Goal: Use online tool/utility: Utilize a website feature to perform a specific function

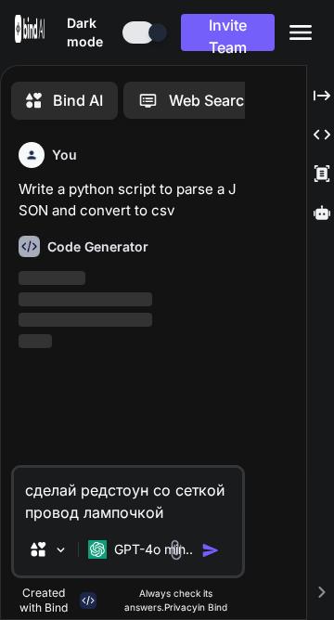
scroll to position [8, 0]
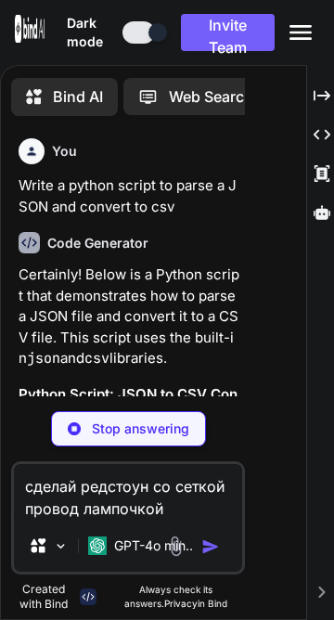
click at [241, 520] on textarea "сделай редстоун со сеткой провод лампочкой проводом and or nand xor и так далее…" at bounding box center [128, 492] width 228 height 56
type textarea "x"
type textarea "сделай со сеткой провод лампочкой проводом and or nand xor и так далее для того…"
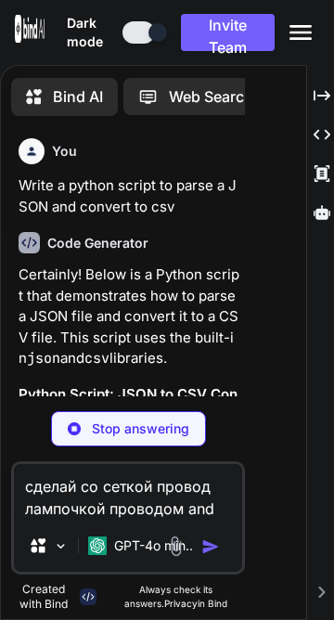
type textarea "x"
type textarea "сделай псо сеткой провод лампочкой проводом and or nand xor и так далее для тог…"
type textarea "x"
type textarea "сделай прсо сеткой провод лампочкой проводом and or nand xor и так далее для то…"
type textarea "x"
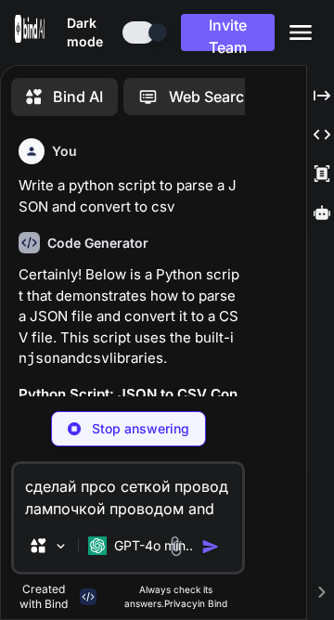
type textarea "сделай просо сеткой провод лампочкой проводом and or nand xor и так далее для т…"
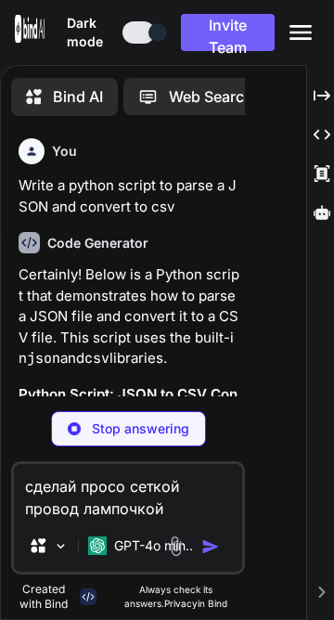
type textarea "x"
type textarea "сделай провсо сеткой провод лампочкой проводом and or nand xor и так далее для …"
type textarea "x"
type textarea "сделай провосо сеткой провод лампочкой проводом and or nand xor и так далее для…"
type textarea "x"
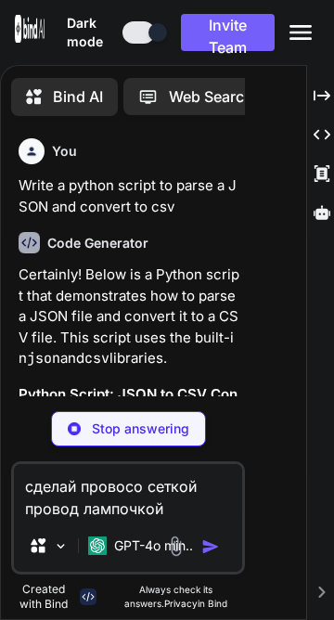
type textarea "сделай проводсо сеткой провод лампочкой проводом and or nand xor и так далее дл…"
type textarea "x"
type textarea "сделай провосо сеткой провод лампочкой проводом and or nand xor и так далее для…"
type textarea "x"
type textarea "сделай проводсо сеткой провод лампочкой проводом and or nand xor и так далее дл…"
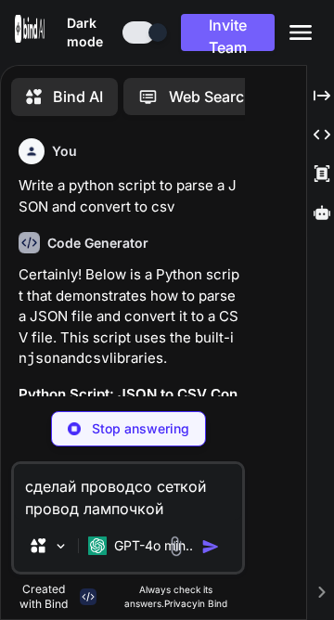
type textarea "x"
type textarea "сделай провод(со сеткой провод лампочкой проводом and or nand xor и так далее д…"
type textarea "x"
type textarea "сделай провод(лсо сеткой провод лампочкой проводом and or nand xor и так далее …"
type textarea "x"
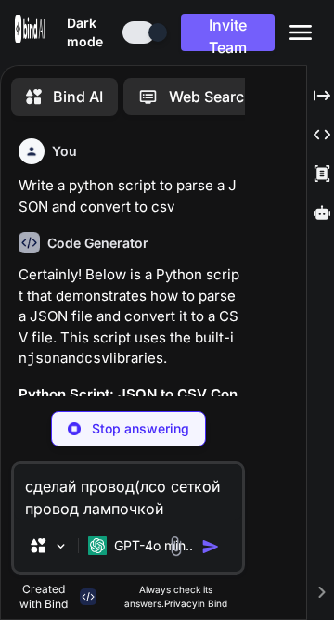
type textarea "сделай провод(лисо сеткой провод лампочкой проводом and or nand xor и так далее…"
type textarea "x"
type textarea "сделай провод(линсо сеткой провод лампочкой проводом and or nand xor и так дале…"
type textarea "x"
type textarea "сделай провод(линисо сеткой провод лампочкой проводом and or nand xor и так дал…"
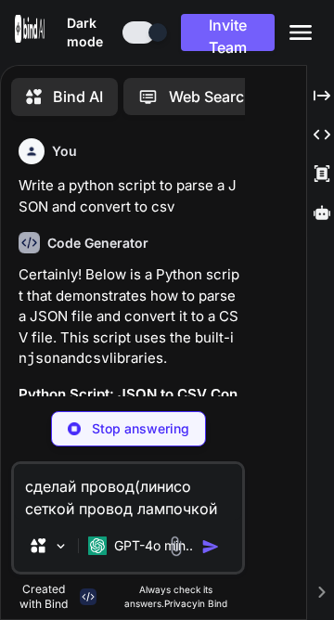
type textarea "x"
type textarea "сделай провод(линиясо сеткой провод лампочкой проводом and or nand xor и так да…"
type textarea "x"
type textarea "сделай провод(линия)со сеткой провод лампочкой проводом and or nand xor и так д…"
type textarea "x"
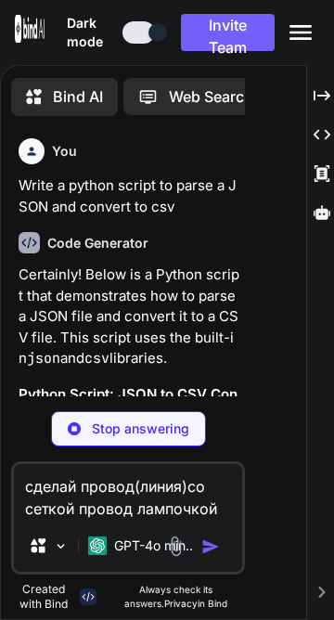
type textarea "сделай провод(линия) со сеткой провод лампочкой проводом and or nand xor и так …"
click at [241, 520] on textarea "сделай провод(линия) со сеткой провод лампочкой проводом and or nand xor и так …" at bounding box center [128, 492] width 228 height 56
type textarea "x"
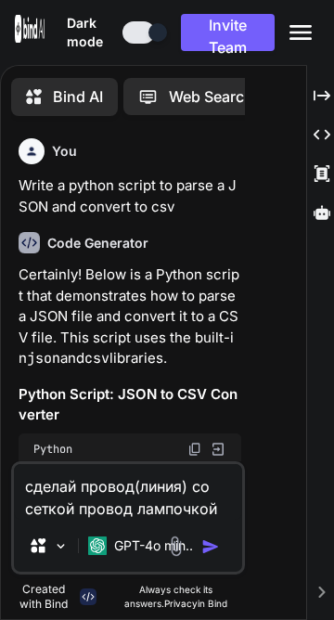
type textarea "сделай провод(линия) со сеткой провод лампочкой проводом and or nand xor и так …"
type textarea "x"
type textarea "сделай провод(линия) со сеткой провод лампочкой проводом and or nand xor и так …"
type textarea "x"
type textarea "сделай провод(линия) со сеткой провод лампочкой проводом and or nand xor и так …"
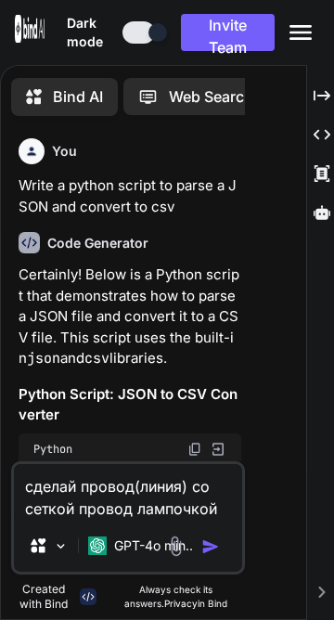
type textarea "x"
type textarea "сделай провод(линия) со сеткой провод лампочкой проводом and or nand xor и так …"
type textarea "x"
type textarea "сделай провод(линия) со сеткой провод лампочкой проводом and or nand xor и так …"
type textarea "x"
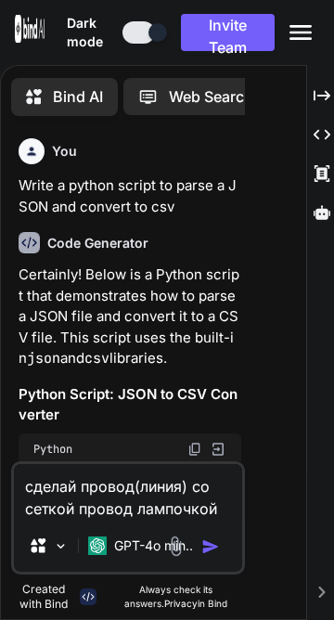
type textarea "сделай провод(линия) со сеткой провод лампочкой проводом and or nand xor и так …"
type textarea "x"
type textarea "сделай провод(линия) со сеткой провод лампочкой проводом and or nand xor и так …"
type textarea "x"
type textarea "сделай провод(линия) со сеткой провод лампочкой проводом and or nand xor и так …"
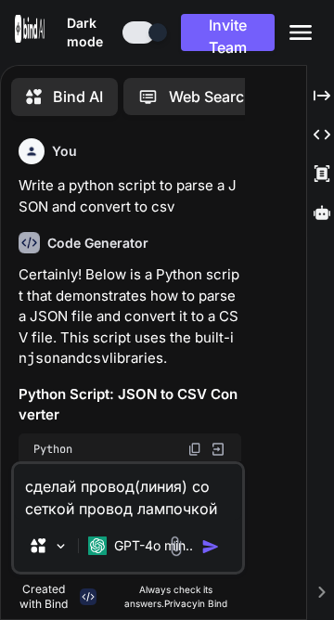
type textarea "x"
type textarea "сделай провод(линия) со сеткой провод лампочкой проводом and or nand xor и так …"
type textarea "x"
type textarea "сделай провод(линия) со сеткой провод лампочкой проводом and or nand xor и так …"
type textarea "x"
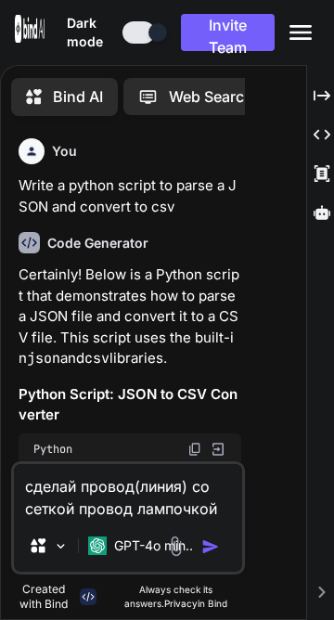
type textarea "сделай провод(линия) со сеткой провод лампочкой проводом and or nand xor и так …"
type textarea "x"
type textarea "сделай провод(линия) со сеткой провод лампочкой проводом and or nand xor и так …"
type textarea "x"
type textarea "сделай провод(линия) со сеткой провод лампочкой проводом and or nand xor и так …"
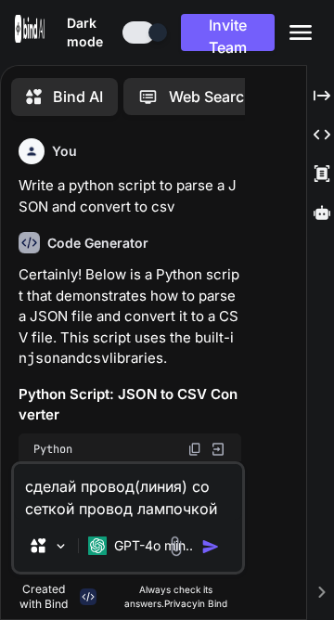
type textarea "x"
type textarea "сделай провод(линия) со сеткой провод лампочкой проводом and or nand xor и так …"
type textarea "x"
type textarea "сделай провод(линия) со сеткой провод лампочкой проводом and or nand xor и так …"
type textarea "x"
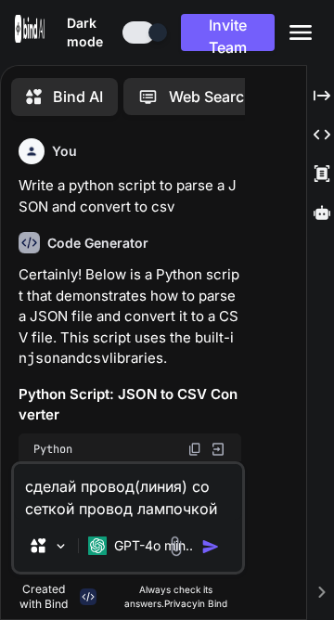
type textarea "сделай провод(линия) со сеткой провод лампочкой проводом and or nand xor и так …"
type textarea "x"
type textarea "сделай провод(линия) со сеткой провод лампочкой проводом and or nand xor и так …"
type textarea "x"
type textarea "сделай провод(линия) со сеткой провод лампочкой проводом and or nand xor и так …"
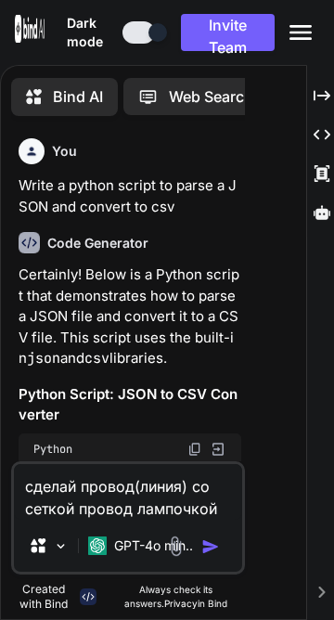
type textarea "x"
type textarea "сделай провод(линия) со сеткой провод лампочкой проводом and or nand xor и так …"
type textarea "x"
type textarea "сделай провод(линия) со сеткой провод лампочкой проводом and or nand xor и так …"
type textarea "x"
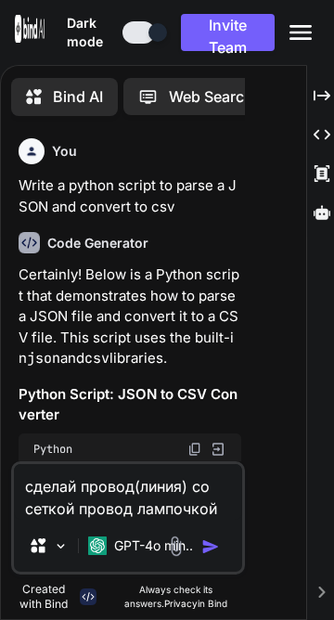
type textarea "сделай провод(линия) со сеткой провод лампочкой проводом and or nand xor и так …"
type textarea "x"
type textarea "сделай провод(линия) со сеткой провод лампочкой проводом and or nand xor и так …"
type textarea "x"
type textarea "сделай провод(линия) со сеткой провод лампочкой проводом and or nand xor и так …"
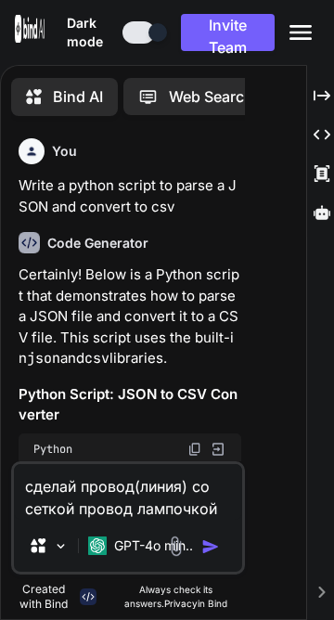
type textarea "x"
type textarea "сделай провод(линия) со сеткой провод лампочкой проводом and or nand xor и так …"
type textarea "x"
type textarea "сделай провод(линия) со сеткой провод лампочкой проводом and or nand xor и так …"
type textarea "x"
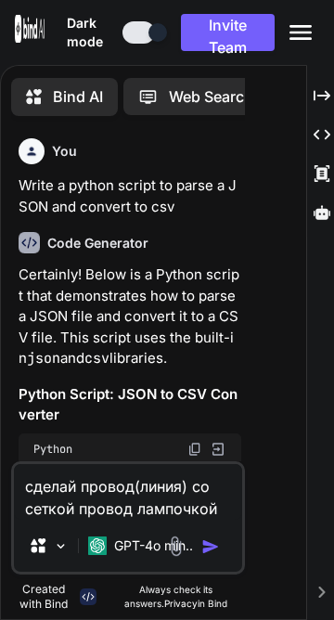
type textarea "сделай провод(линия) со сеткой провод лампочкой проводом and or nand xor и так …"
type textarea "x"
type textarea "сделай провод(линия) со сеткой провод лампочкой проводом and or nand xor и так …"
type textarea "x"
type textarea "сделай провод(линия) со сеткой провод лампочкой проводом and or nand xor и так …"
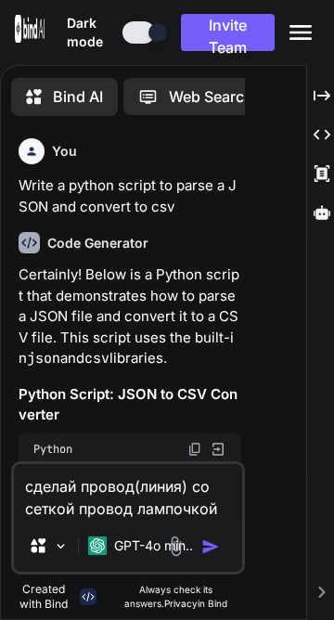
type textarea "x"
type textarea "сделай провод(линия) со сеткой провод лампочкой проводом and or nand xor и так …"
type textarea "x"
type textarea "сделай провод(линия) со сеткой провод лампочкой проводом and or nand xor и так …"
type textarea "x"
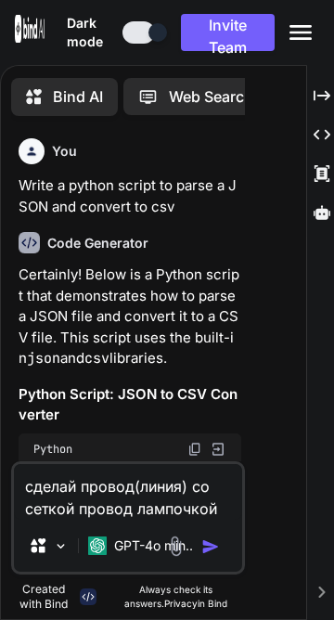
type textarea "сделай провод(линия) со сеткой провод лампочкой проводом and or nand xor и так …"
type textarea "x"
type textarea "сделай провод(линия) со сеткой провод лампочкой проводом and or nand xor и так …"
type textarea "x"
type textarea "сделай провод(линия) со сеткой провод лампочкой проводом and or nand xor и так …"
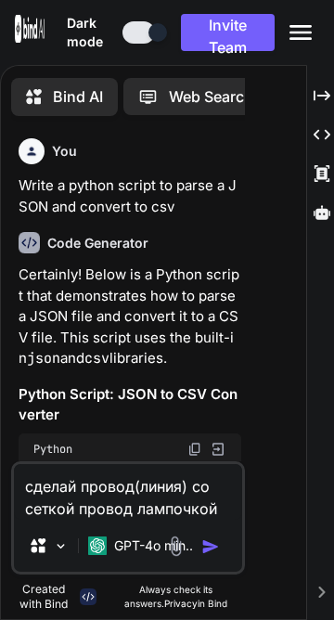
type textarea "x"
type textarea "сделай провод(линия) со сеткой провод лампочкой проводом and or nand xor и так …"
type textarea "x"
type textarea "сделай провод(линия) со сеткой провод лампочкой проводом and or nand xor и так …"
type textarea "x"
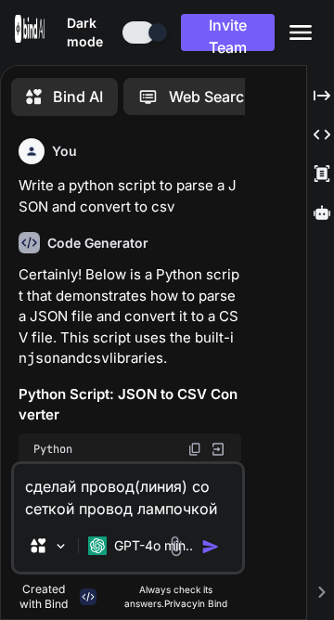
type textarea "сделай провод(линия) со сеткой провод лампочкой проводом and or nand xor и так …"
type textarea "x"
type textarea "сделай провод(линия) со сеткой провод лампочкой проводом and or nand xor и так …"
type textarea "x"
type textarea "сделай провод(линия) со сеткой провод лампочкой проводом and or nand xor и так …"
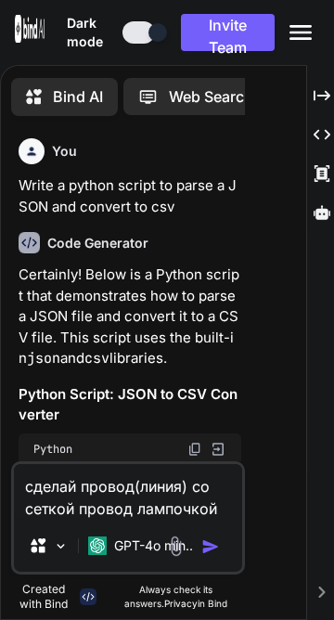
type textarea "x"
type textarea "сделай провод(линия) со сеткой провод лампочкой проводом and or nand xor и так …"
type textarea "x"
type textarea "сделай провод(линия) со сеткой провод лампочкой проводом and or nand xor и так …"
type textarea "x"
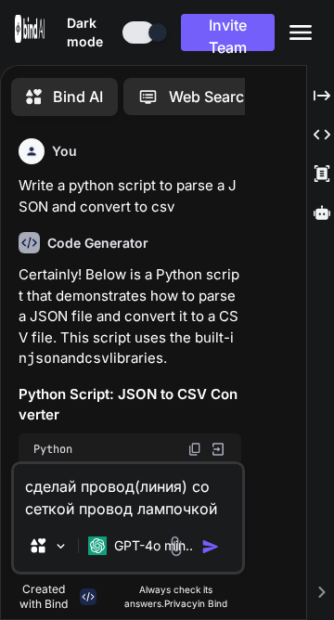
type textarea "сделай провод(линия) со сеткой провод лампочкой проводом and or nand xor и так …"
type textarea "x"
type textarea "сделай провод(линия) со сеткой провод лампочкой проводом and or nand xor и так …"
type textarea "x"
type textarea "сделай провод(линия) со сеткой провод лампочкой проводом and or nand xor и так …"
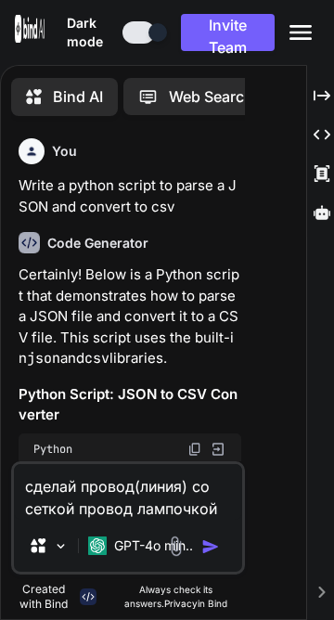
type textarea "x"
drag, startPoint x: 641, startPoint y: 765, endPoint x: 834, endPoint y: 764, distance: 193.2
click at [241, 520] on textarea "сделай провод(линия) со сеткой провод лампочкой проводом and or nand xor и так …" at bounding box center [128, 492] width 228 height 56
type textarea "сделай провод(линия) со сеткой провод лампочкой проводом для того чтобы можно б…"
type textarea "x"
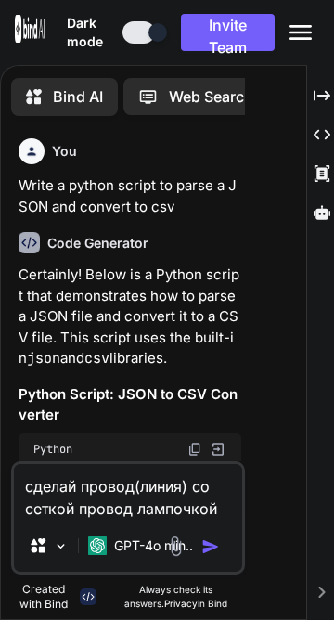
type textarea "сделай провод(линия) со сеткой провод лампочкой проводом c для того чтобы можно…"
type textarea "x"
type textarea "сделай провод(линия) со сеткой провод лампочкой проводом c для того чтобы можно…"
type textarea "x"
type textarea "сделай провод(линия) со сеткой провод лампочкой проводом c j для того чтобы мож…"
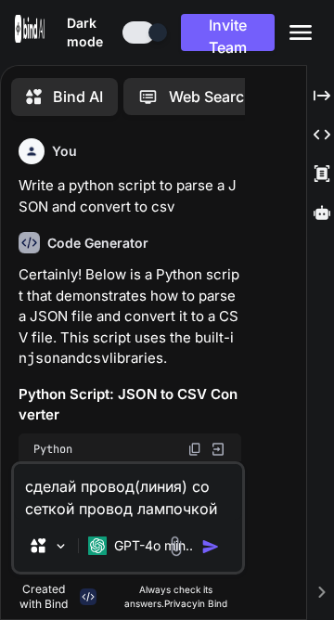
type textarea "x"
type textarea "сделай провод(линия) со сеткой провод лампочкой проводом c jg для того чтобы мо…"
type textarea "x"
type textarea "сделай провод(линия) со сеткой провод лампочкой проводом c jgt для того чтобы м…"
type textarea "x"
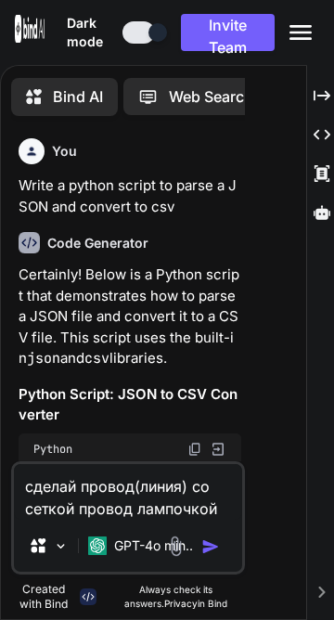
type textarea "сделай провод(линия) со сеткой провод лампочкой проводом c jgth для того чтобы …"
type textarea "x"
type textarea "сделай провод(линия) со сеткой провод лампочкой проводом c jgthf для того чтобы…"
type textarea "x"
type textarea "сделай провод(линия) со сеткой провод лампочкой проводом c jgthfn для того чтоб…"
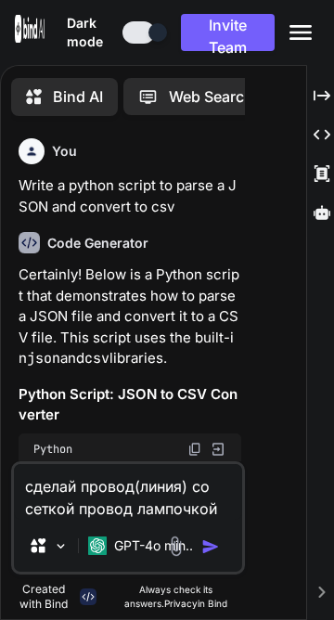
type textarea "x"
type textarea "сделай провод(линия) со сеткой провод лампочкой проводом c jgthfnj для того что…"
type textarea "x"
type textarea "сделай провод(линия) со сеткой провод лампочкой проводом c jgthfnjh для того чт…"
type textarea "x"
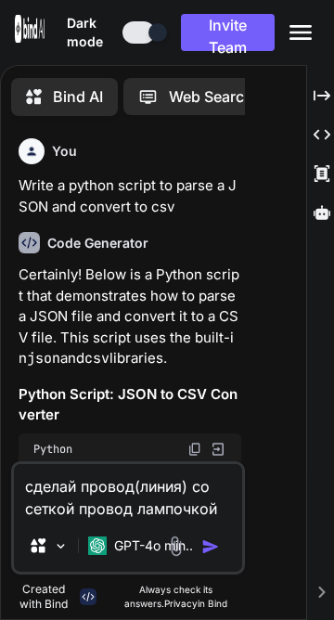
type textarea "сделай провод(линия) со сеткой провод лампочкой проводом c jgthfnj для того что…"
type textarea "x"
type textarea "сделай провод(линия) со сеткой провод лампочкой проводом c jgthfn для того чтоб…"
type textarea "x"
type textarea "сделай провод(линия) со сеткой провод лампочкой проводом c jgthf для того чтобы…"
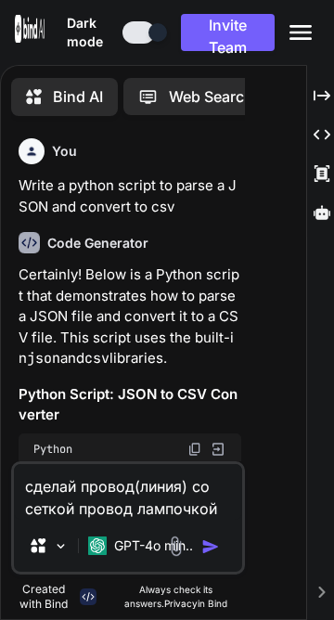
type textarea "x"
type textarea "сделай провод(линия) со сеткой провод лампочкой проводом c jgth для того чтобы …"
type textarea "x"
type textarea "сделай провод(линия) со сеткой провод лампочкой проводом c jgt для того чтобы м…"
type textarea "x"
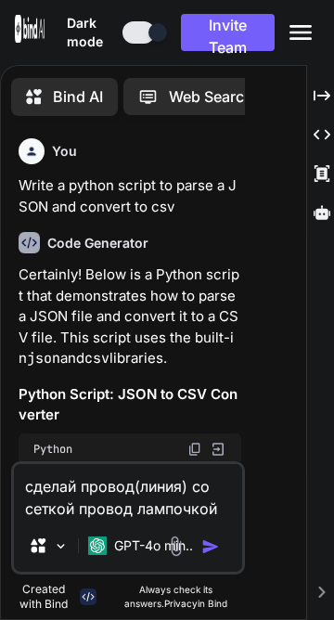
type textarea "сделай провод(линия) со сеткой провод лампочкой проводом c jg для того чтобы мо…"
type textarea "x"
type textarea "сделай провод(линия) со сеткой провод лампочкой проводом c j для того чтобы мож…"
type textarea "x"
type textarea "сделай провод(линия) со сеткой провод лампочкой проводом c для того чтобы можно…"
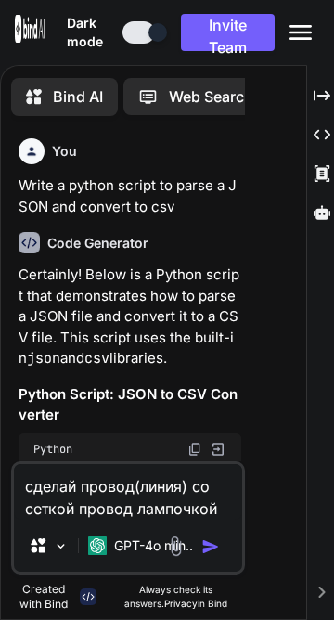
type textarea "x"
type textarea "сделай провод(линия) со сеткой провод лампочкой проводом c л для того чтобы мож…"
type textarea "x"
type textarea "сделай провод(линия) со сеткой провод лампочкой проводом c ло для того чтобы мо…"
type textarea "x"
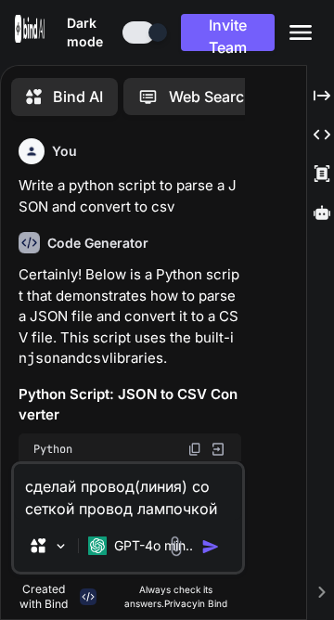
type textarea "сделай провод(линия) со сеткой провод лампочкой проводом c лог для того чтобы м…"
type textarea "x"
type textarea "сделай провод(линия) со сеткой провод лампочкой проводом c логи для того чтобы …"
type textarea "x"
type textarea "сделай провод(линия) со сеткой провод лампочкой проводом c логич для того чтобы…"
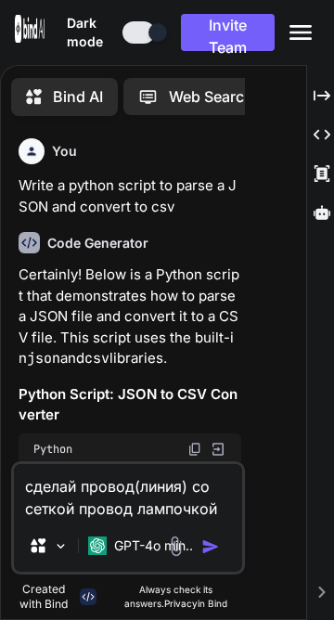
type textarea "x"
type textarea "сделай провод(линия) со сеткой провод лампочкой проводом c логиче для того чтоб…"
type textarea "x"
type textarea "сделай провод(линия) со сеткой провод лампочкой проводом c логичес для того что…"
type textarea "x"
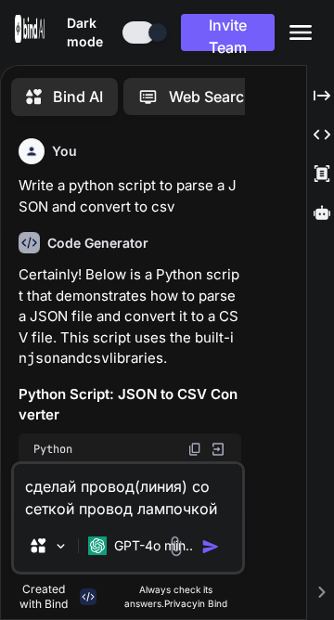
type textarea "сделай провод(линия) со сеткой провод лампочкой проводом c логическ для того чт…"
type textarea "x"
type textarea "сделай провод(линия) со сеткой провод лампочкой проводом c логически для того ч…"
type textarea "x"
type textarea "сделай провод(линия) со сеткой провод лампочкой проводом c логическим для того …"
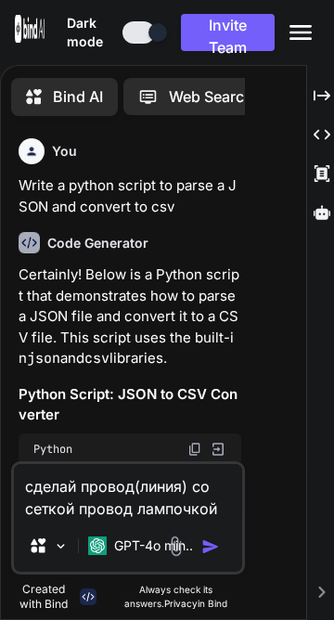
type textarea "x"
type textarea "сделай провод(линия) со сеткой провод лампочкой проводом c логическими для того…"
type textarea "x"
type textarea "сделай провод(линия) со сеткой провод лампочкой проводом c логическими для того…"
type textarea "x"
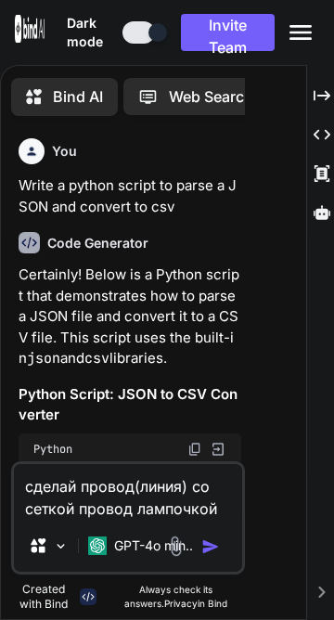
type textarea "сделай провод(линия) со сеткой провод лампочкой проводом c логическими о для то…"
type textarea "x"
type textarea "сделай провод(линия) со сеткой провод лампочкой проводом c логическими оп для т…"
type textarea "x"
type textarea "сделай провод(линия) со сеткой провод лампочкой проводом c логическими опе для …"
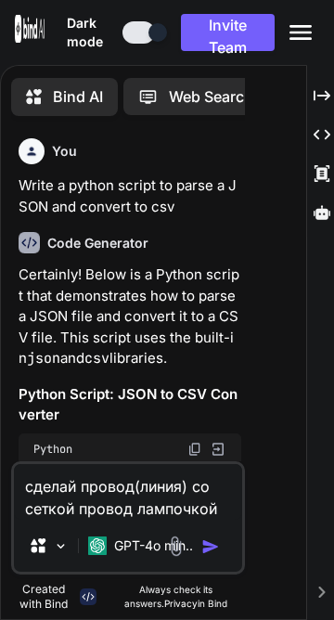
type textarea "x"
type textarea "сделай провод(линия) со сеткой провод лампочкой проводом c логическими опер для…"
type textarea "x"
type textarea "сделай провод(линия) со сеткой провод лампочкой проводом c логическими опера дл…"
type textarea "x"
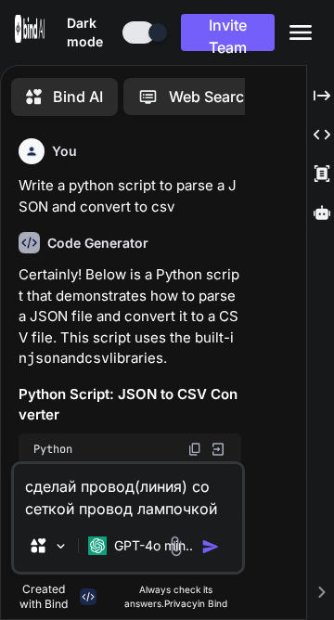
type textarea "сделай провод(линия) со сеткой провод лампочкой проводом c логическими операт д…"
type textarea "x"
type textarea "сделай провод(линия) со сеткой провод лампочкой проводом c логическими операто …"
type textarea "x"
type textarea "сделай провод(линия) со сеткой провод лампочкой проводом c логическими оператор…"
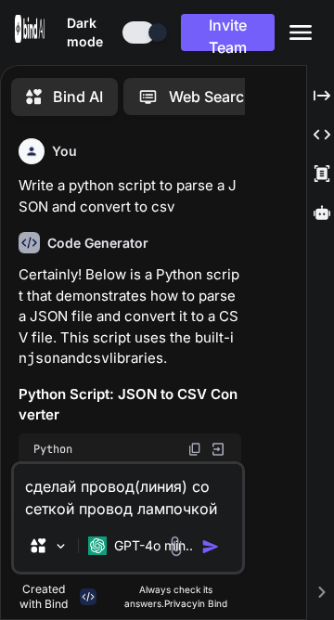
type textarea "x"
type textarea "сделай провод(линия) со сеткой провод лампочкой проводом c логическими оператор…"
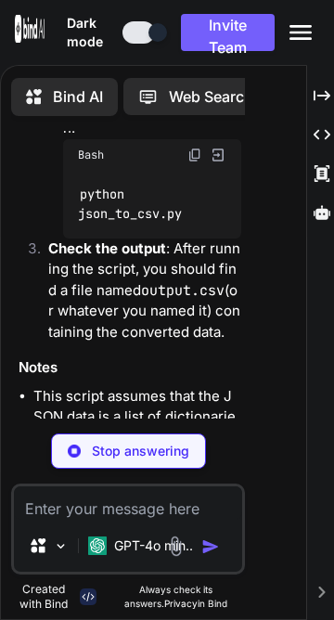
scroll to position [1953, 0]
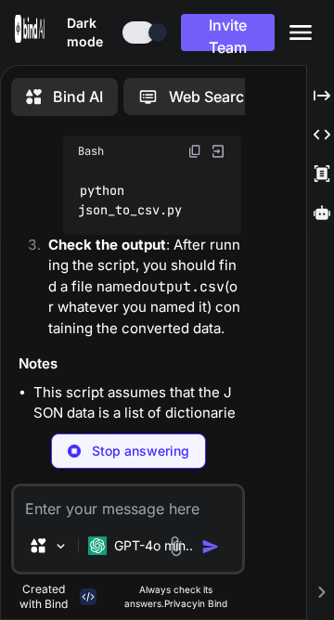
click at [0, 0] on div "Created with Pixso. Run" at bounding box center [0, 0] width 0 height 0
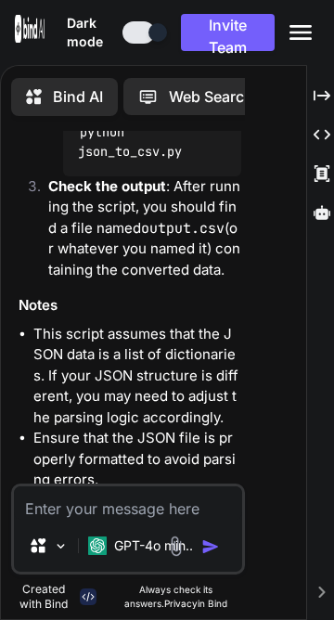
scroll to position [1618, 0]
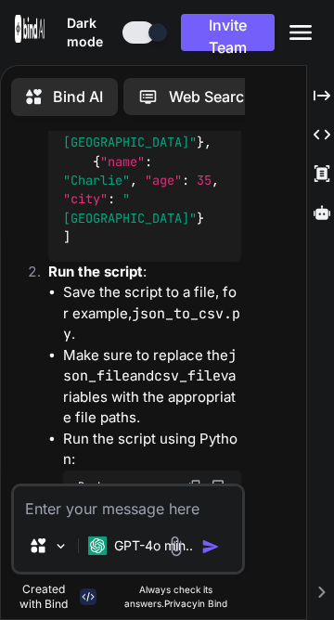
click at [241, 520] on textarea at bounding box center [128, 503] width 228 height 33
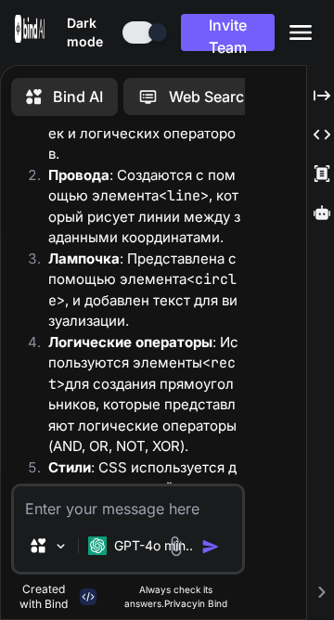
scroll to position [4944, 0]
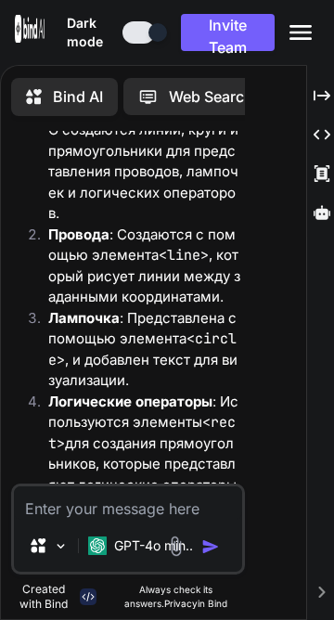
drag, startPoint x: 657, startPoint y: 443, endPoint x: 389, endPoint y: 208, distance: 356.0
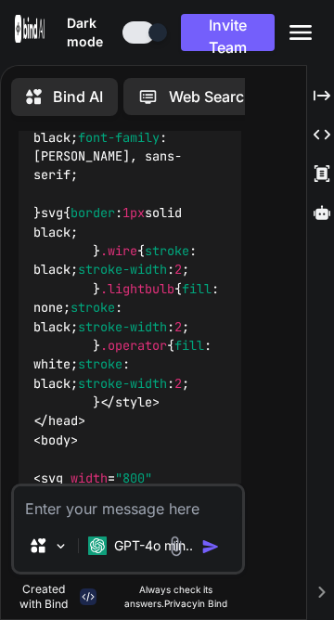
scroll to position [3272, 0]
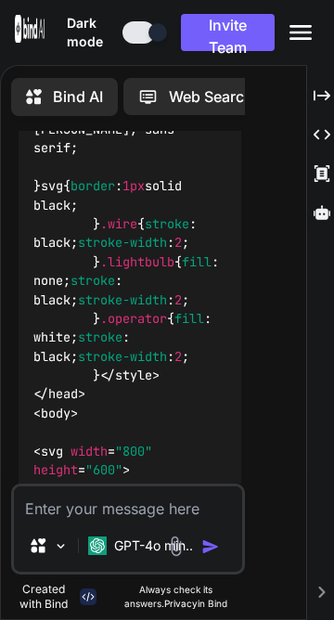
drag, startPoint x: 271, startPoint y: 568, endPoint x: 177, endPoint y: 514, distance: 108.6
copy code "<!LOREMIP dolo > < sita cons = "ad" > < elit > < sedd eiusmod = "TEM-4" > < inc…"
click at [241, 520] on textarea at bounding box center [128, 503] width 228 height 33
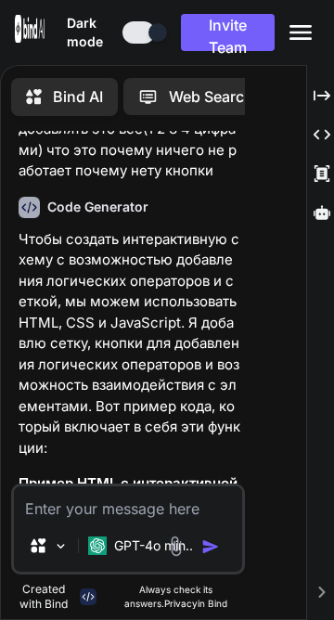
scroll to position [5755, 0]
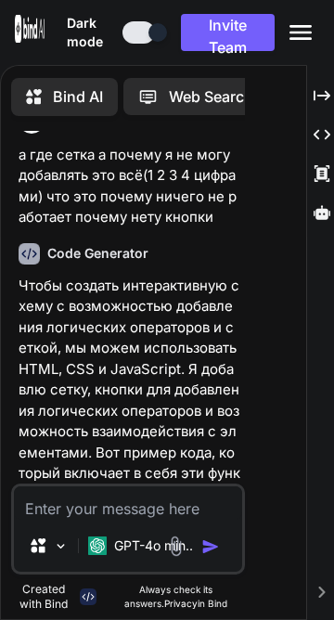
drag, startPoint x: 241, startPoint y: 293, endPoint x: 144, endPoint y: 436, distance: 173.1
click at [144, 436] on div "You Write a python script to parse a JSON and convert to csv Code Generator Cer…" at bounding box center [128, 375] width 254 height 488
copy code "<!LOREMIP dolo > < sita cons = "ad" > < elit > < sedd eiusmod = "TEM-9" > < inc…"
